Goal: Find specific page/section: Find specific page/section

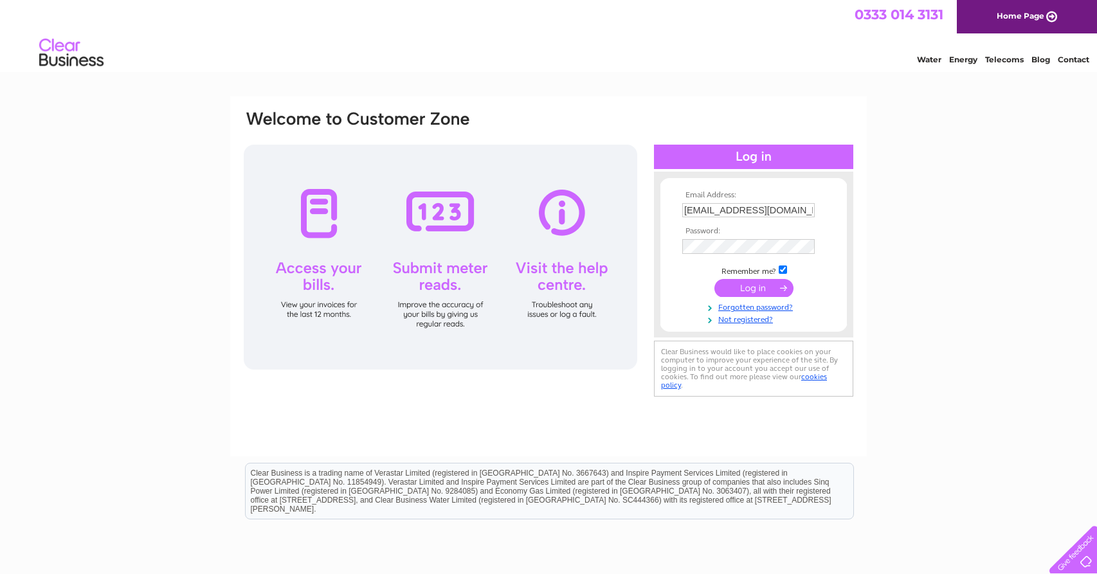
click at [740, 290] on input "submit" at bounding box center [753, 288] width 79 height 18
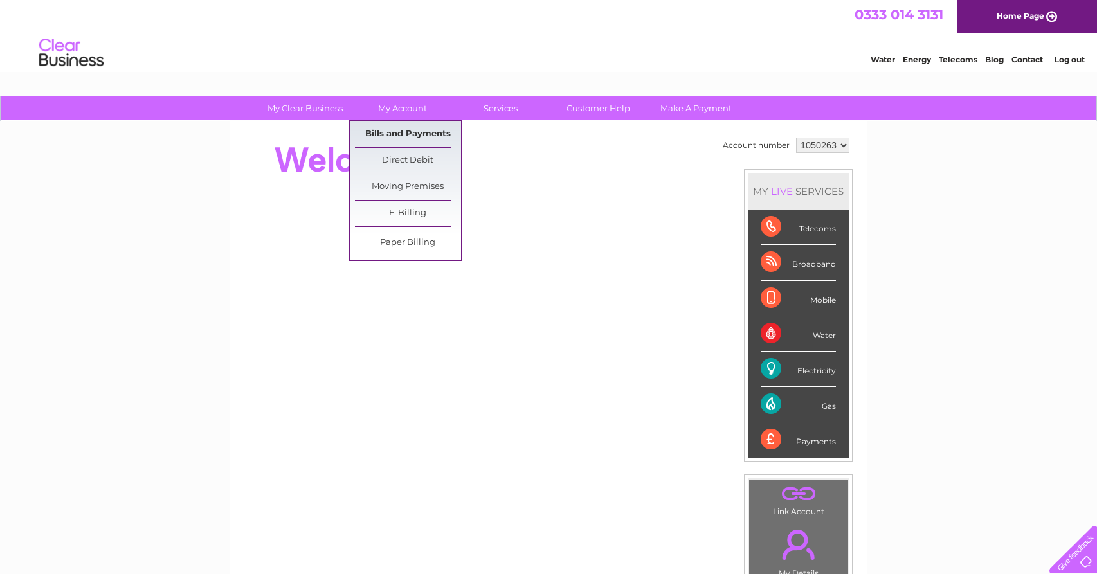
click at [411, 127] on link "Bills and Payments" at bounding box center [408, 135] width 106 height 26
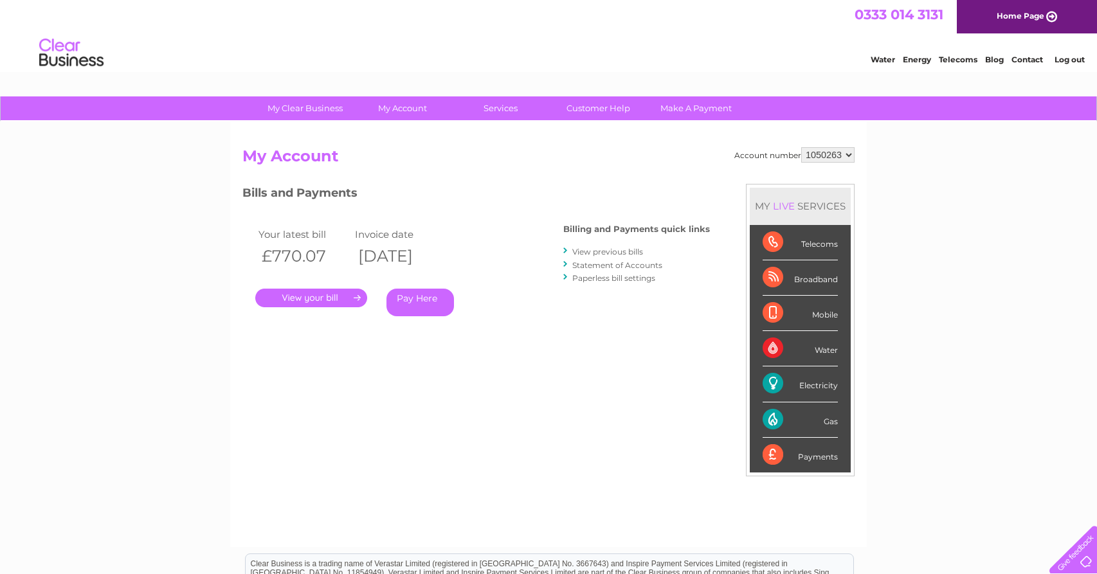
click at [302, 296] on link "." at bounding box center [311, 298] width 112 height 19
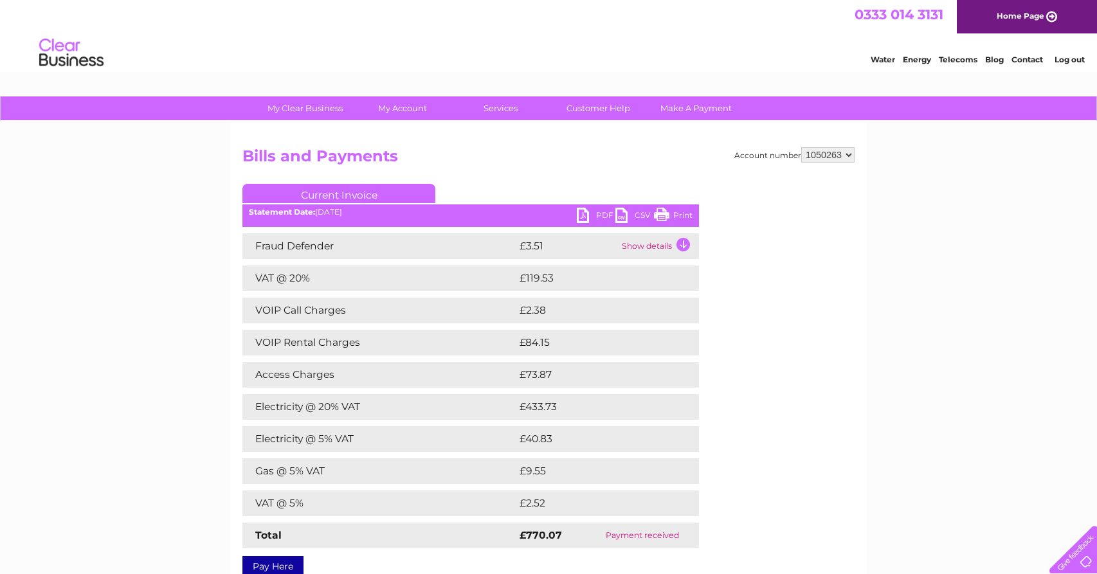
click at [663, 214] on link "Print" at bounding box center [673, 217] width 39 height 19
